Goal: Task Accomplishment & Management: Use online tool/utility

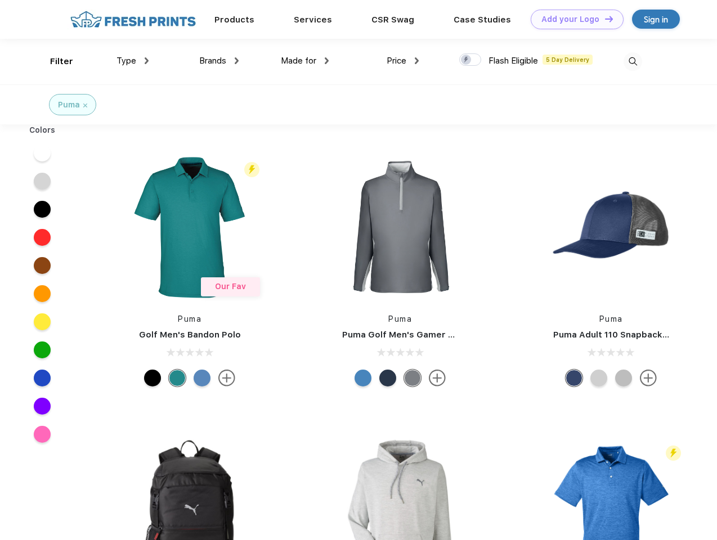
click at [573, 19] on link "Add your Logo Design Tool" at bounding box center [577, 20] width 93 height 20
click at [0, 0] on div "Design Tool" at bounding box center [0, 0] width 0 height 0
click at [604, 19] on link "Add your Logo Design Tool" at bounding box center [577, 20] width 93 height 20
click at [54, 61] on div "Filter" at bounding box center [61, 61] width 23 height 13
click at [133, 61] on span "Type" at bounding box center [127, 61] width 20 height 10
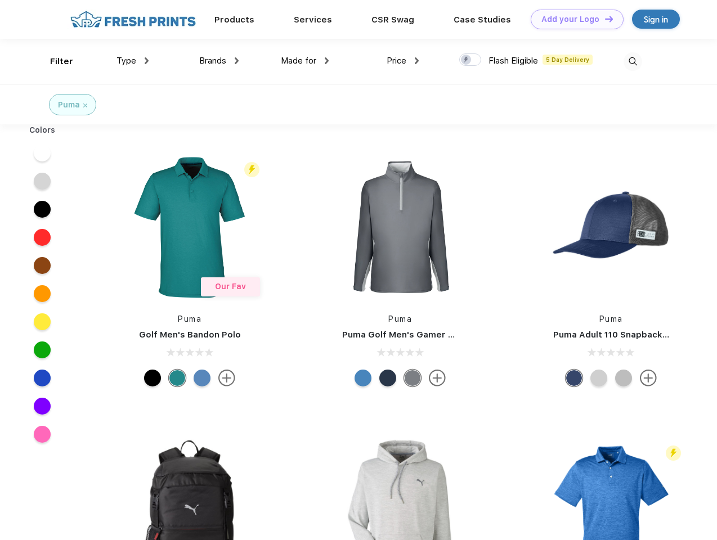
click at [219, 61] on span "Brands" at bounding box center [212, 61] width 27 height 10
click at [305, 61] on span "Made for" at bounding box center [298, 61] width 35 height 10
click at [403, 61] on span "Price" at bounding box center [397, 61] width 20 height 10
click at [471, 60] on div at bounding box center [470, 59] width 22 height 12
click at [467, 60] on input "checkbox" at bounding box center [462, 56] width 7 height 7
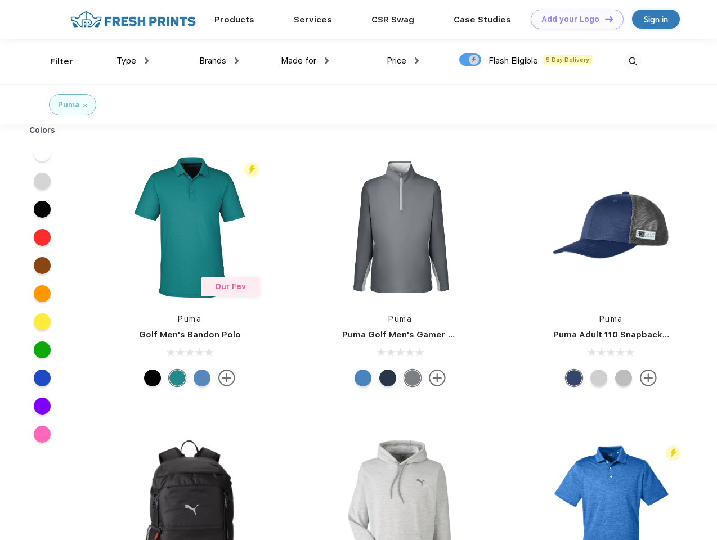
click at [633, 61] on img at bounding box center [633, 61] width 19 height 19
